Goal: Task Accomplishment & Management: Use online tool/utility

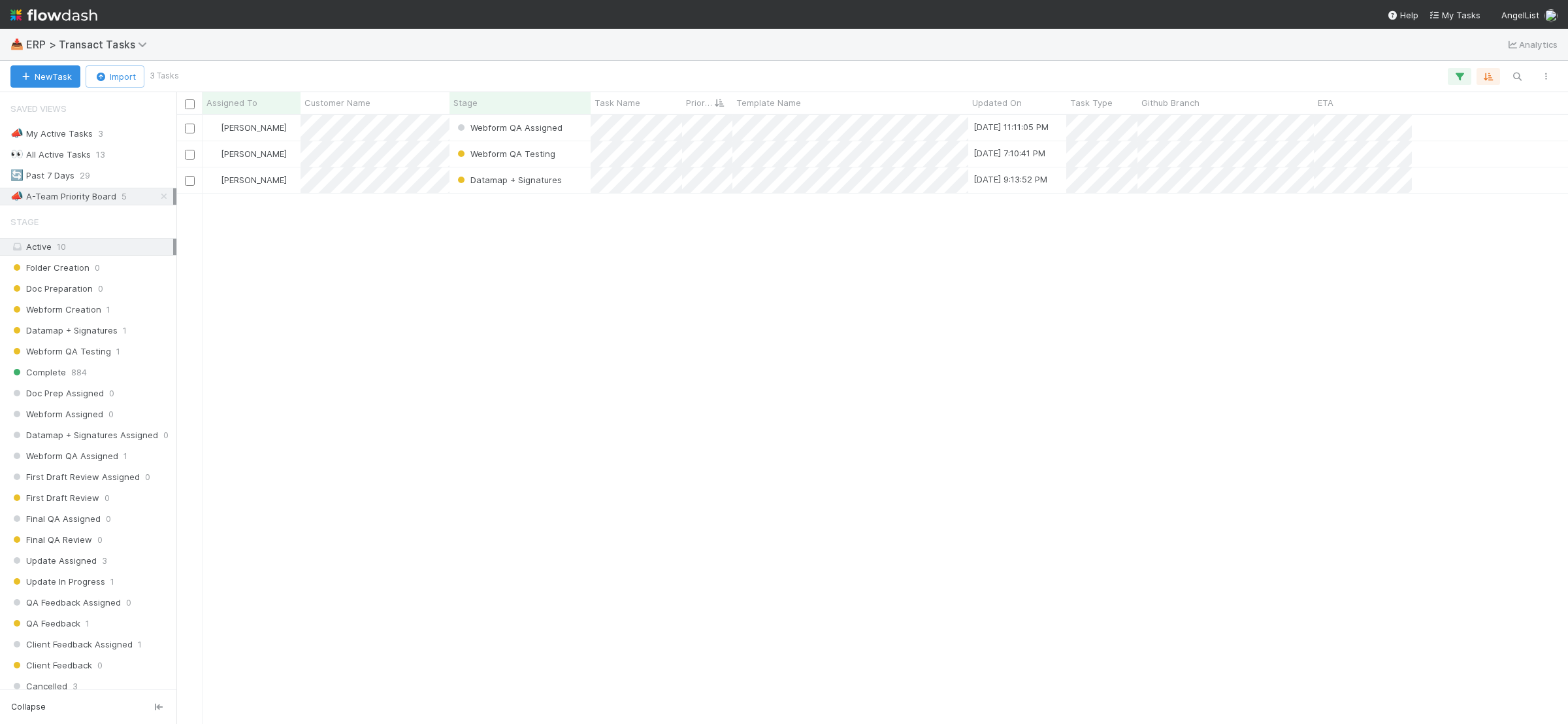
scroll to position [597, 1379]
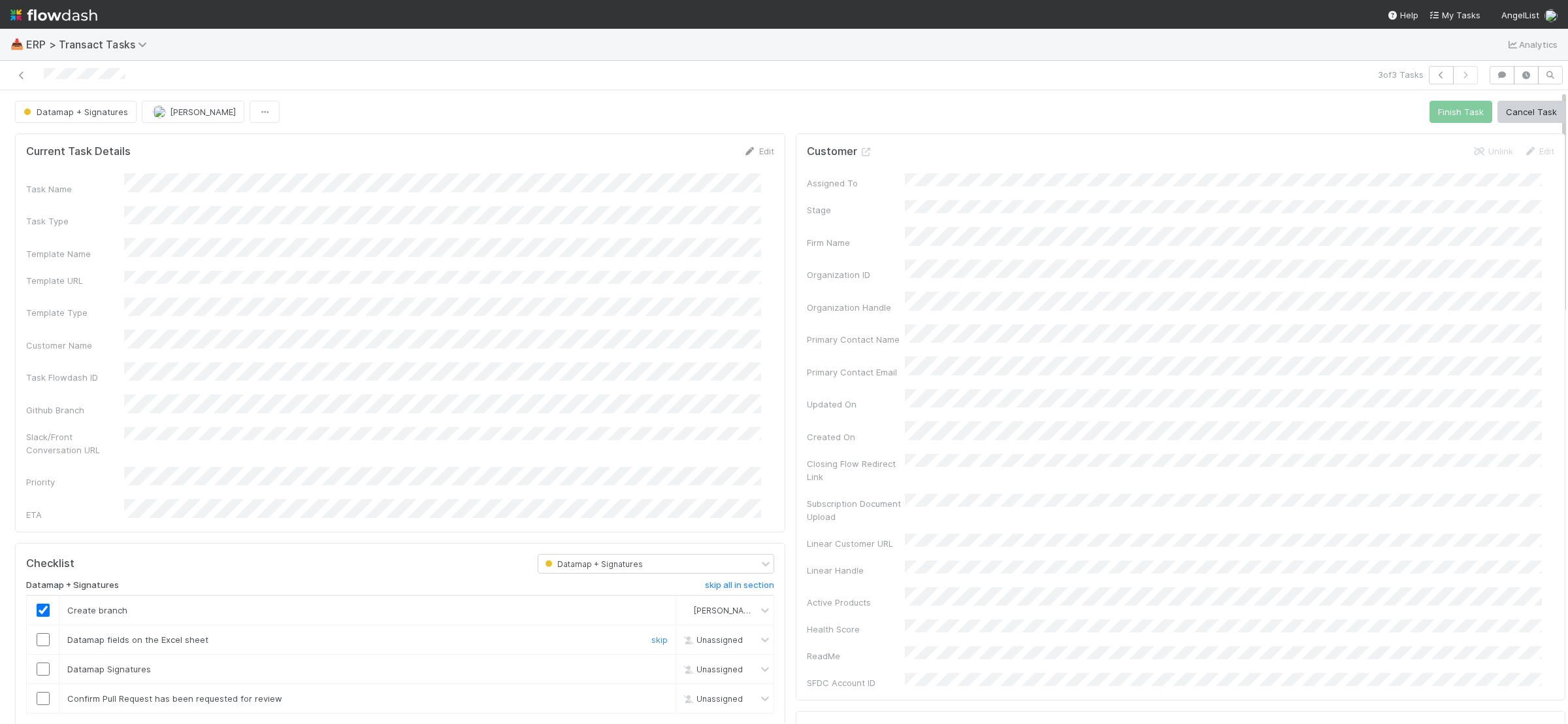
click at [50, 633] on div at bounding box center [42, 640] width 32 height 13
click at [43, 633] on input "checkbox" at bounding box center [43, 640] width 13 height 13
click at [49, 662] on input "checkbox" at bounding box center [43, 669] width 13 height 13
click at [45, 692] on input "checkbox" at bounding box center [43, 698] width 13 height 13
click at [1454, 122] on button "Finish Task" at bounding box center [1460, 111] width 62 height 22
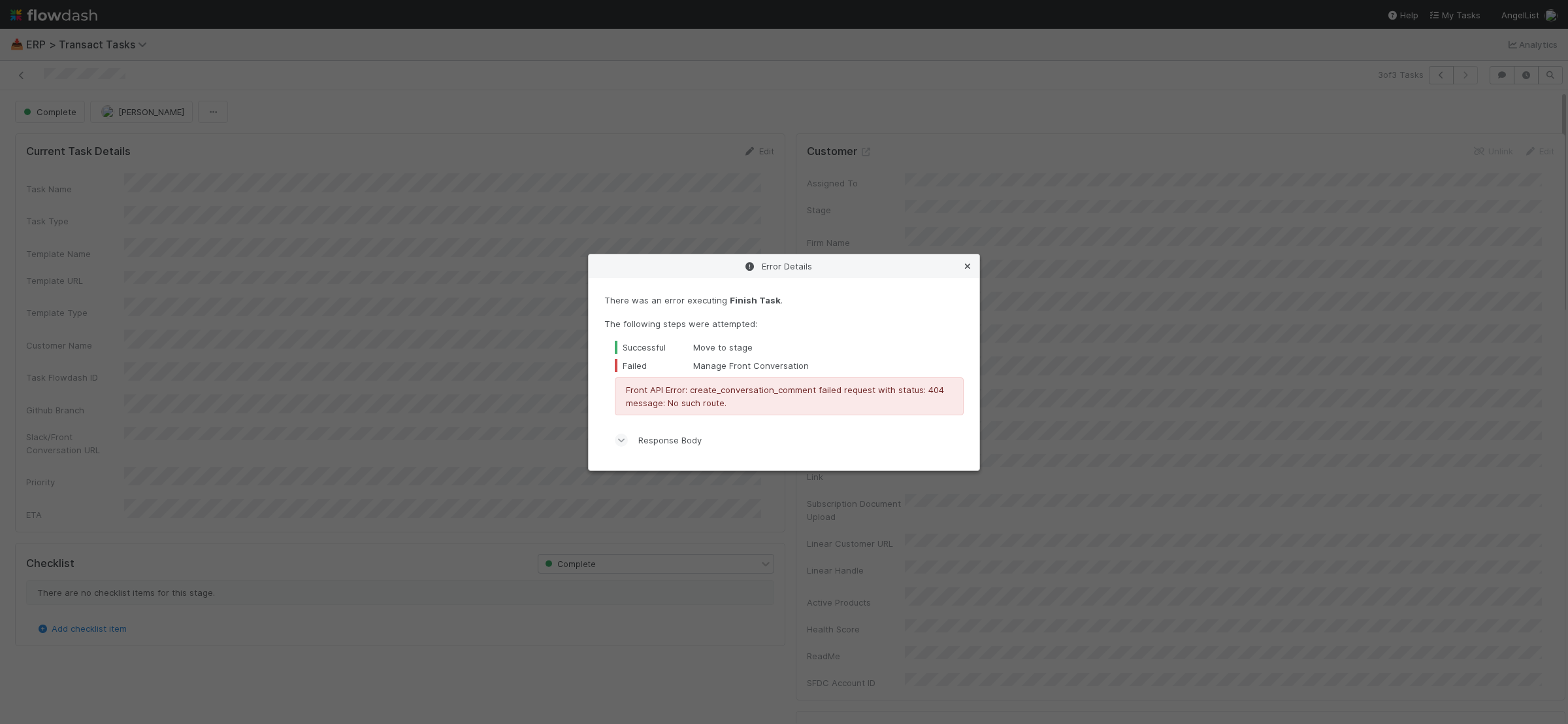
click at [973, 266] on icon at bounding box center [968, 266] width 13 height 8
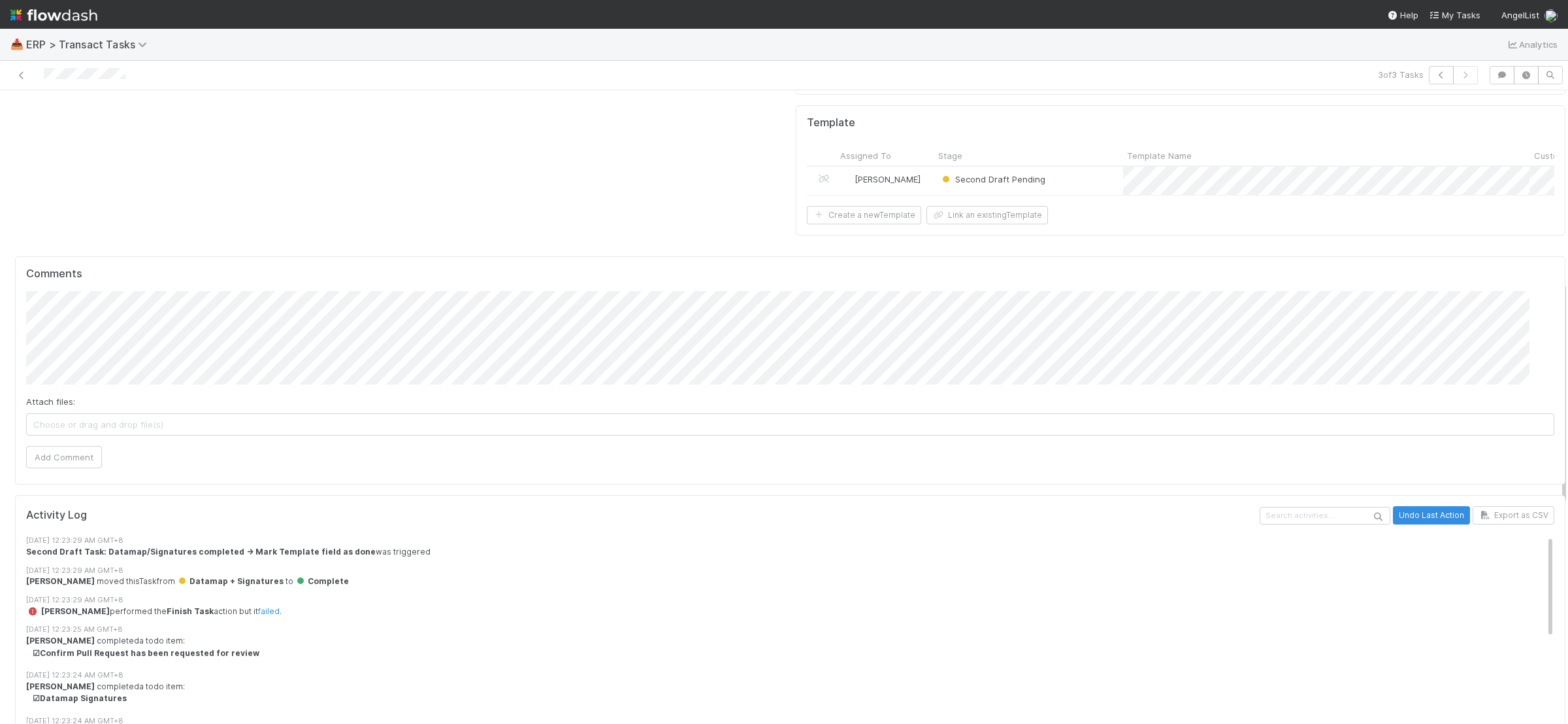
scroll to position [609, 0]
click at [119, 295] on span "[PERSON_NAME]" at bounding box center [104, 297] width 66 height 11
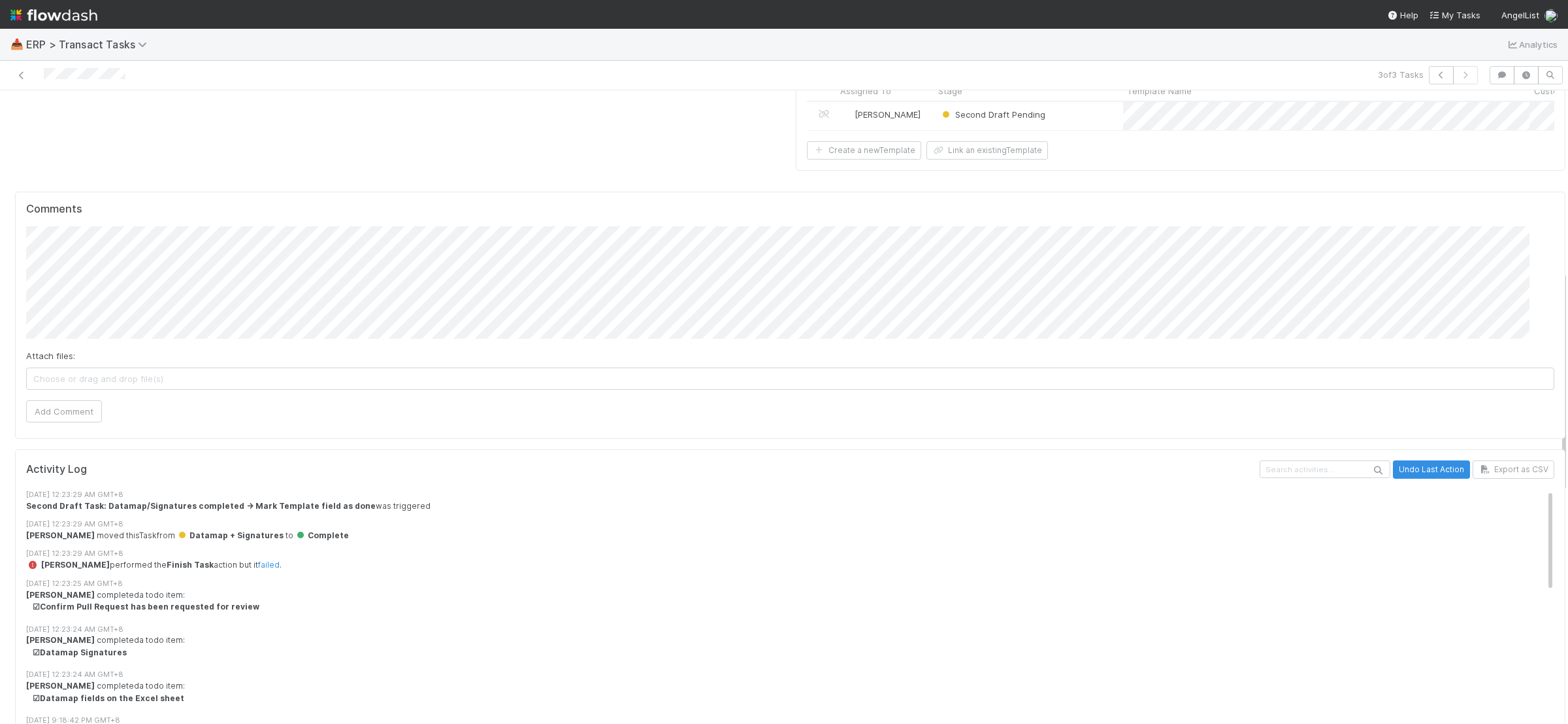
scroll to position [514, 0]
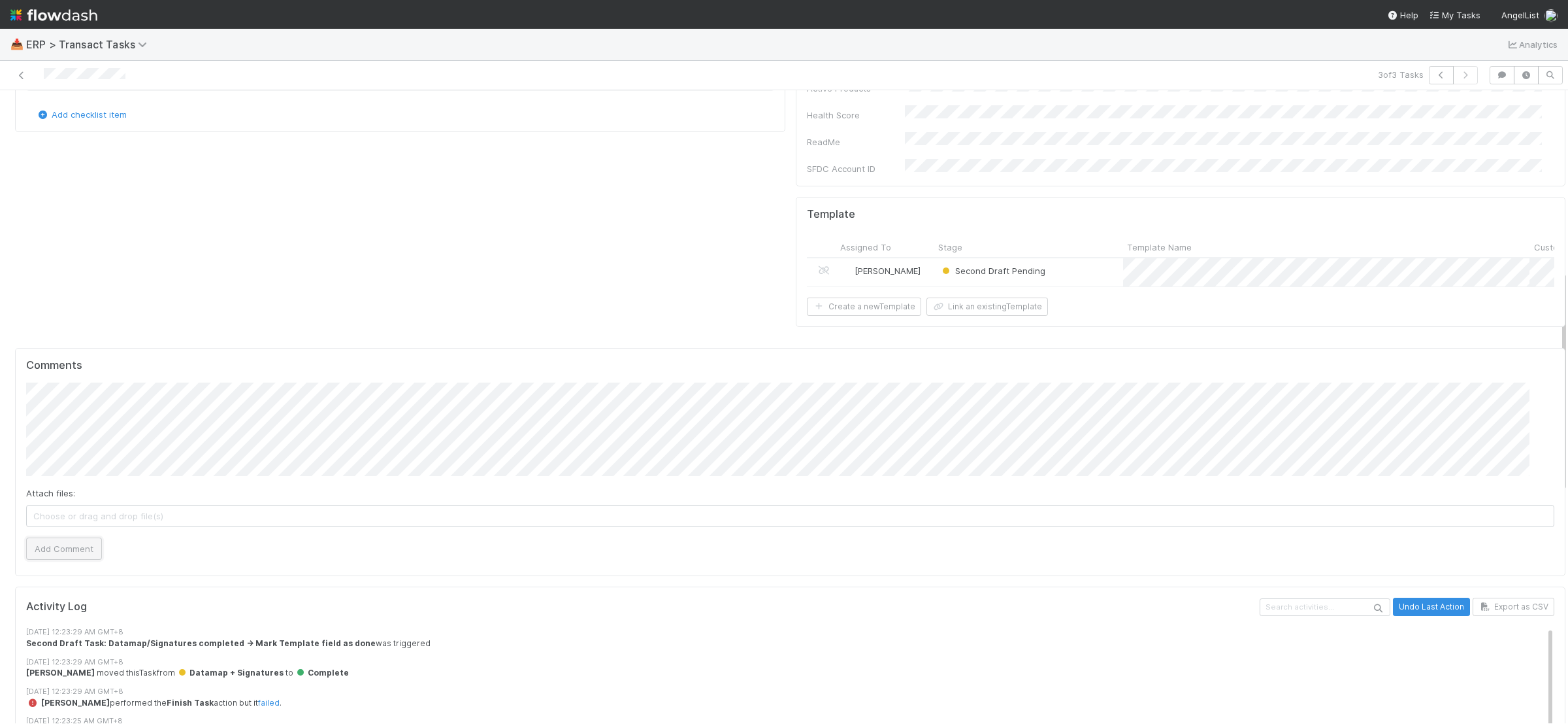
click at [62, 537] on button "Add Comment" at bounding box center [63, 548] width 75 height 22
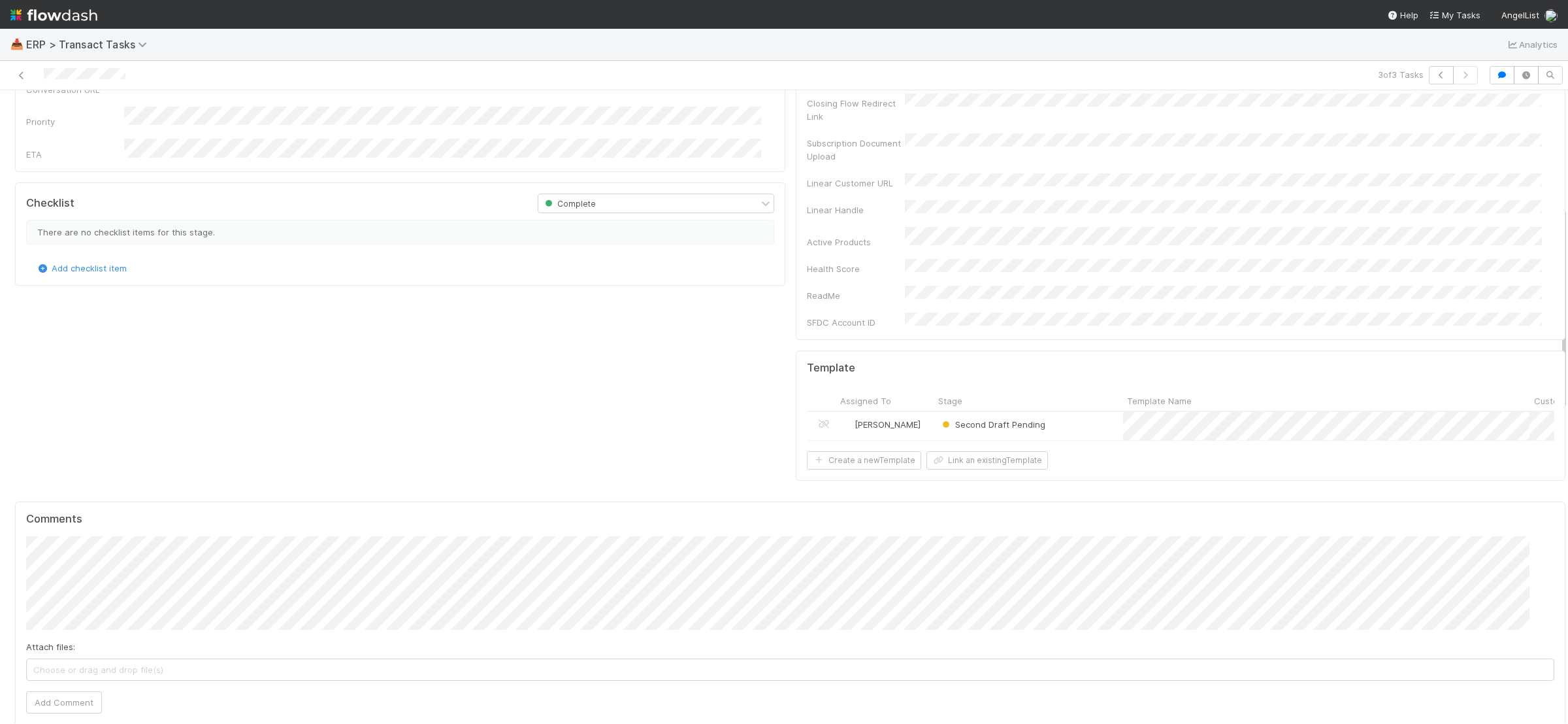
scroll to position [0, 0]
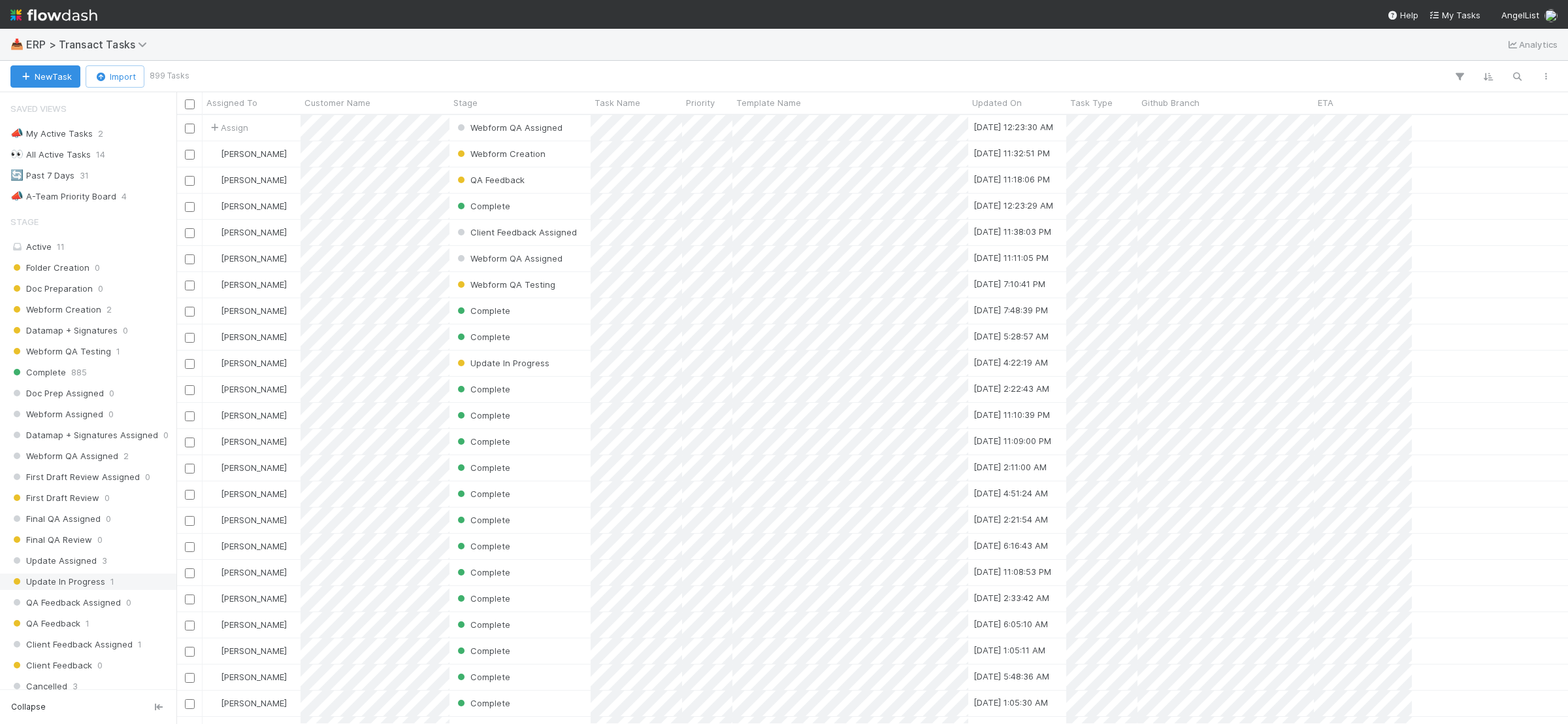
scroll to position [217, 0]
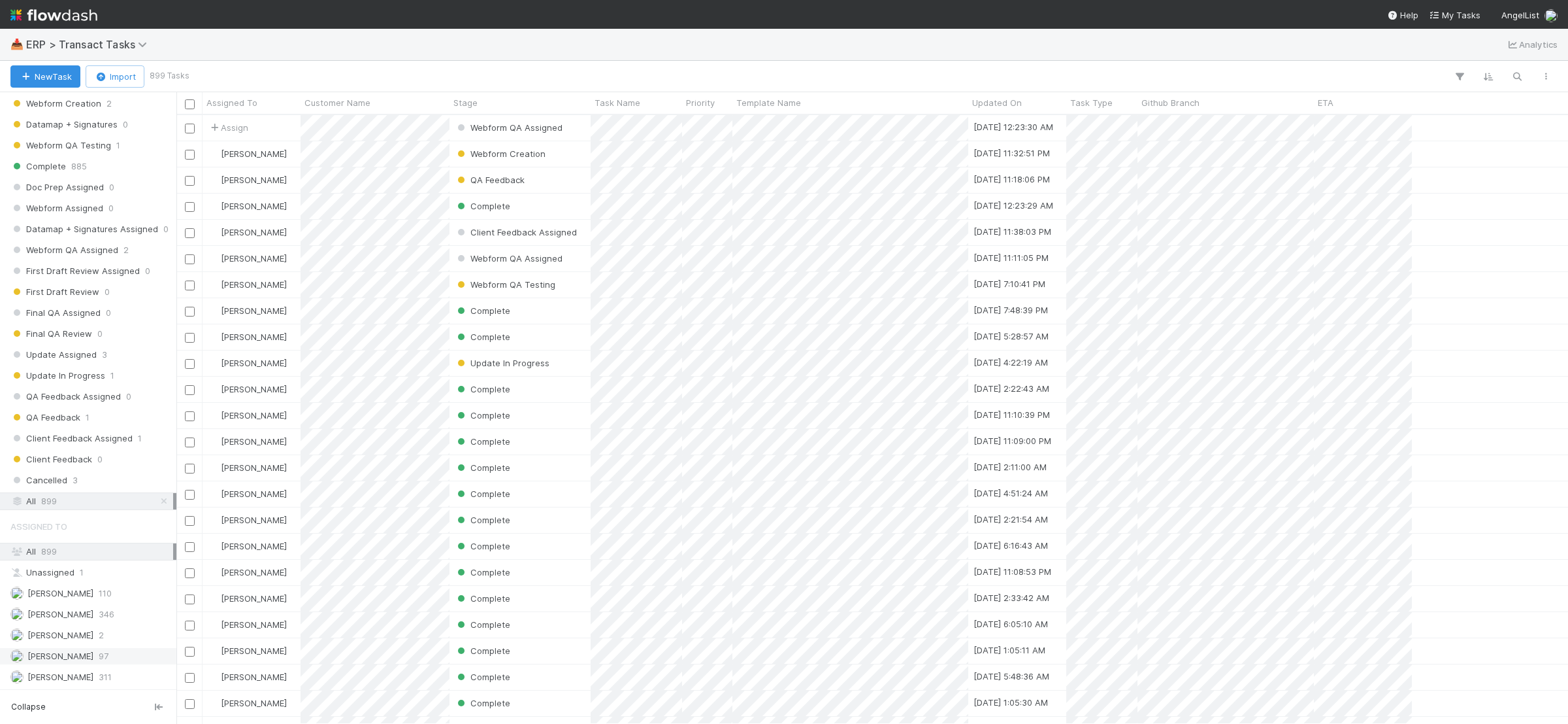
click at [108, 654] on div "Glaiza Morato 97" at bounding box center [92, 656] width 163 height 16
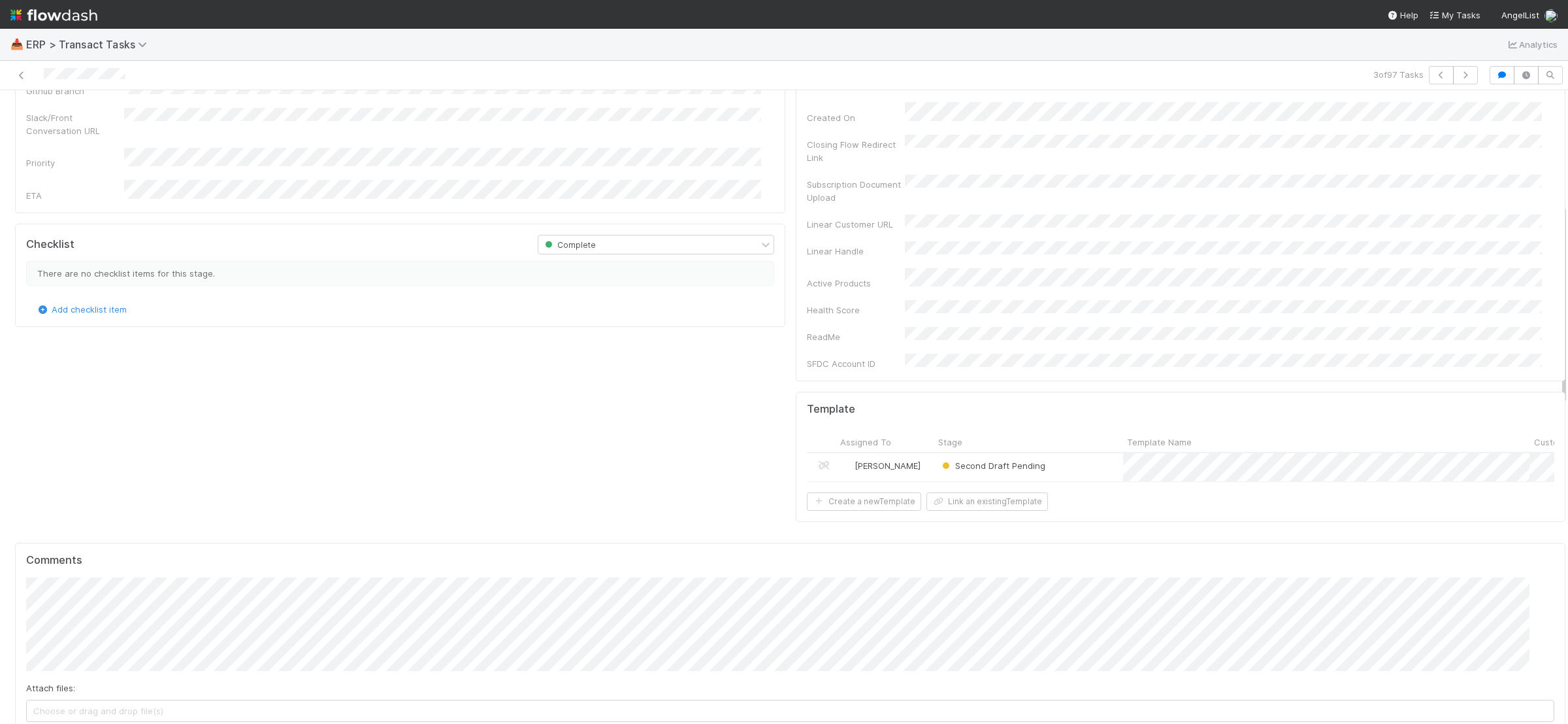
scroll to position [644, 0]
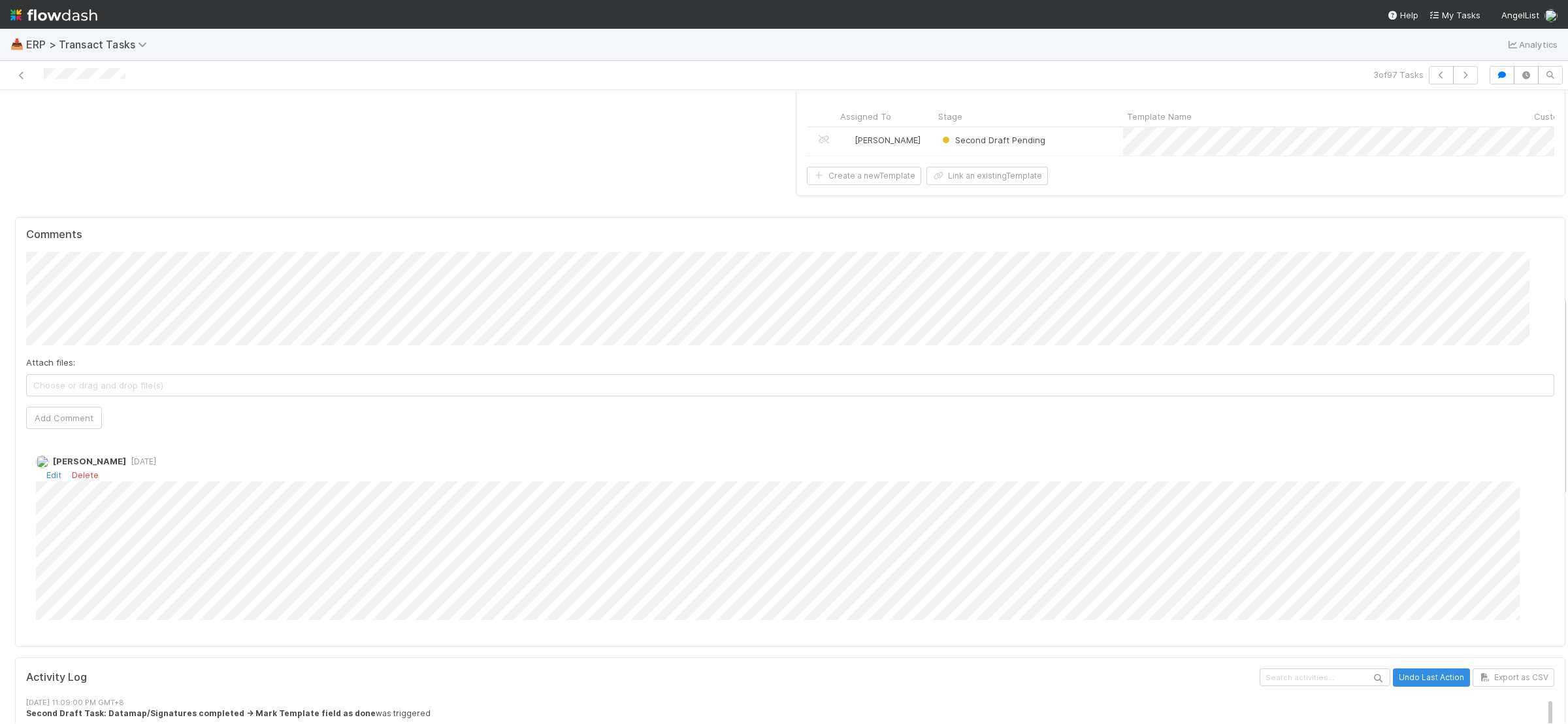
click at [35, 455] on div "Glaiza Morato 3 days ago Edit Delete" at bounding box center [796, 532] width 1540 height 175
